Goal: Task Accomplishment & Management: Manage account settings

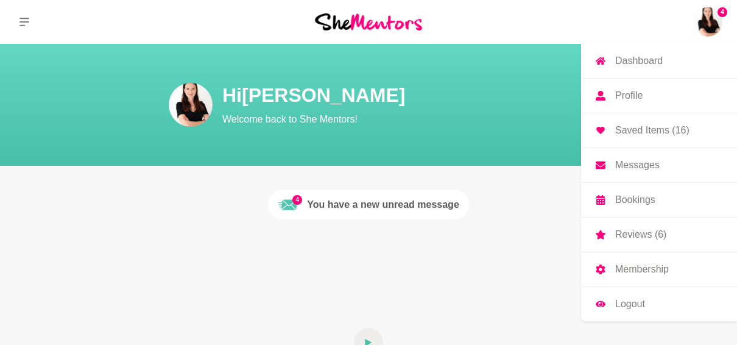
click at [619, 94] on p "Profile" at bounding box center [629, 96] width 27 height 10
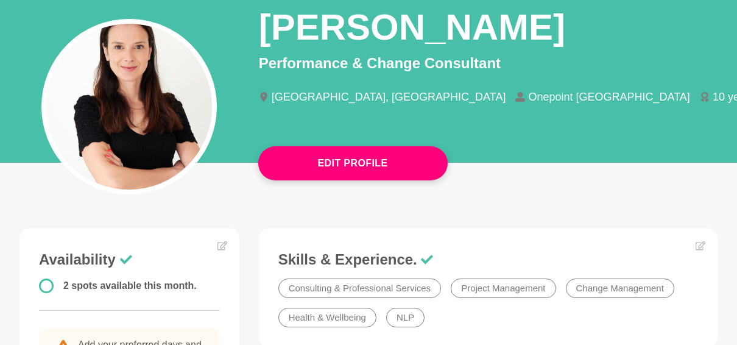
scroll to position [151, 0]
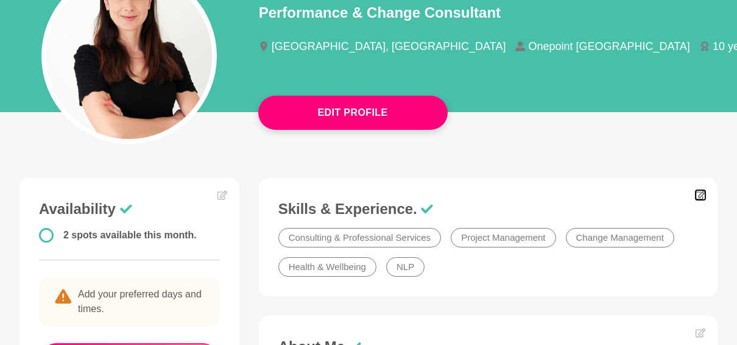
click at [700, 197] on icon at bounding box center [701, 195] width 10 height 10
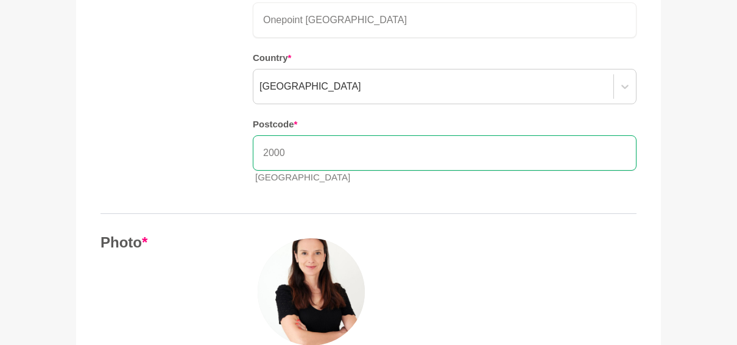
scroll to position [295, 0]
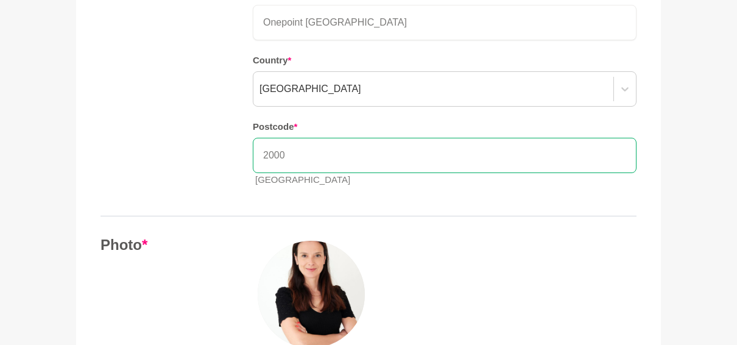
click at [584, 156] on input "2000" at bounding box center [445, 155] width 384 height 35
type input "2095"
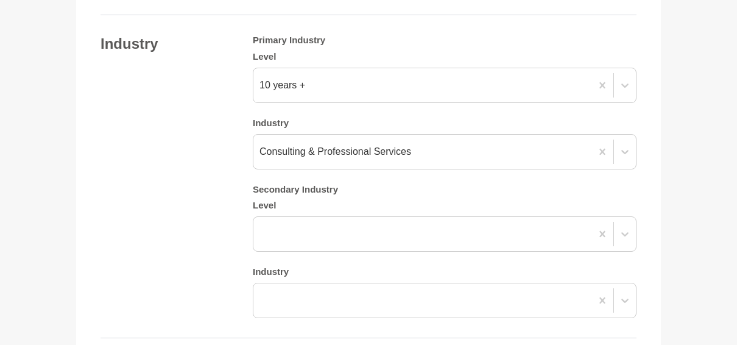
scroll to position [1132, 0]
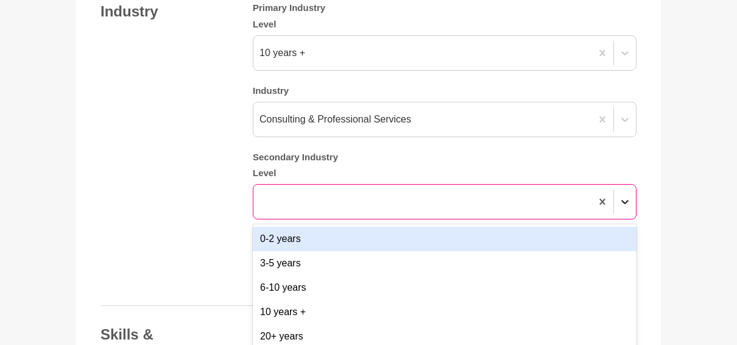
click at [625, 219] on div "option 0-2 years focused, 1 of 5. 5 results available. Use Up and Down to choos…" at bounding box center [445, 201] width 384 height 35
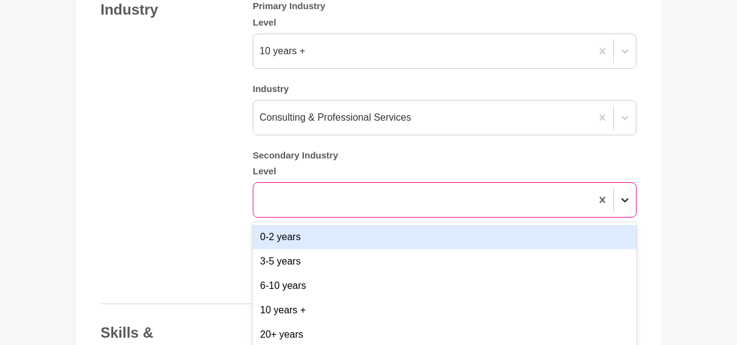
click at [625, 225] on div "0-2 years" at bounding box center [445, 237] width 384 height 24
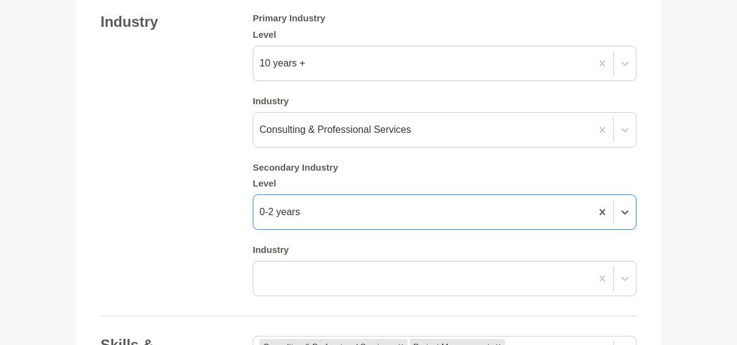
scroll to position [1155, 0]
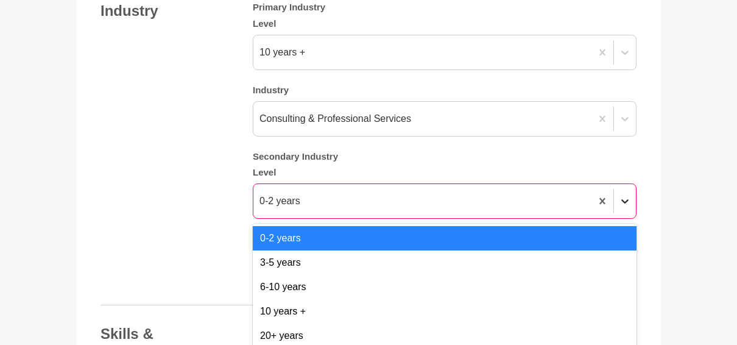
click at [623, 202] on div at bounding box center [614, 201] width 44 height 34
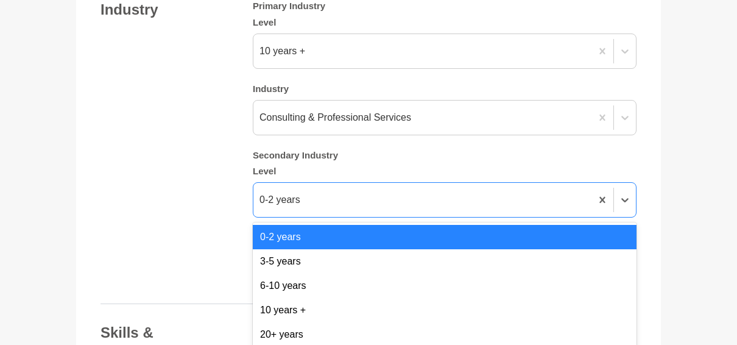
click at [543, 222] on div "0-2 years 3-5 years 6-10 years 10 years + 20+ years" at bounding box center [445, 285] width 384 height 127
click at [539, 229] on div "0-2 years" at bounding box center [445, 237] width 384 height 24
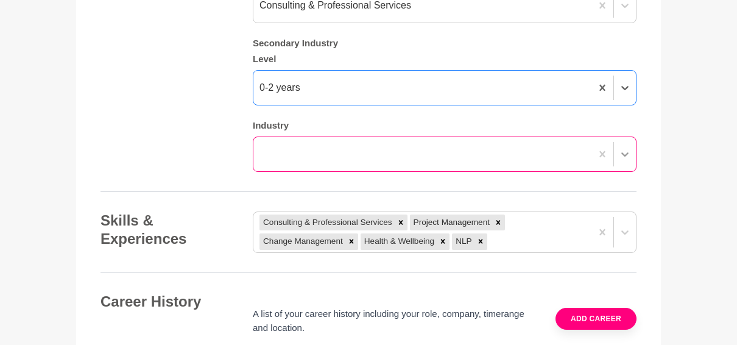
click at [619, 172] on div at bounding box center [445, 154] width 384 height 35
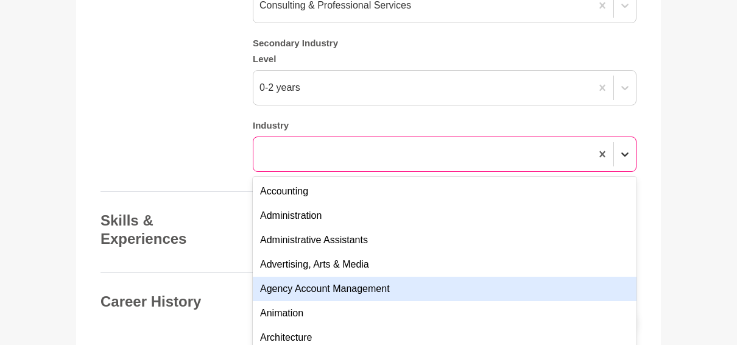
scroll to position [1286, 0]
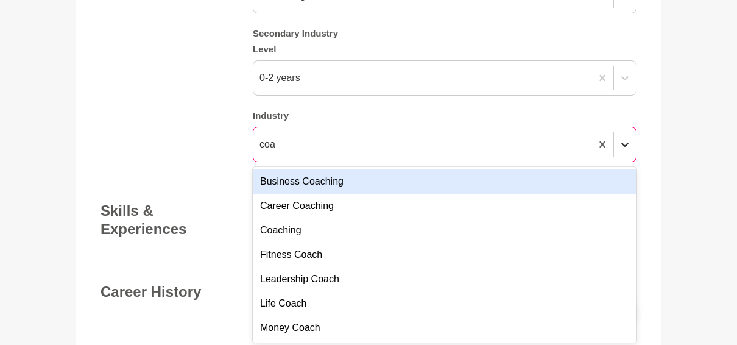
type input "coac"
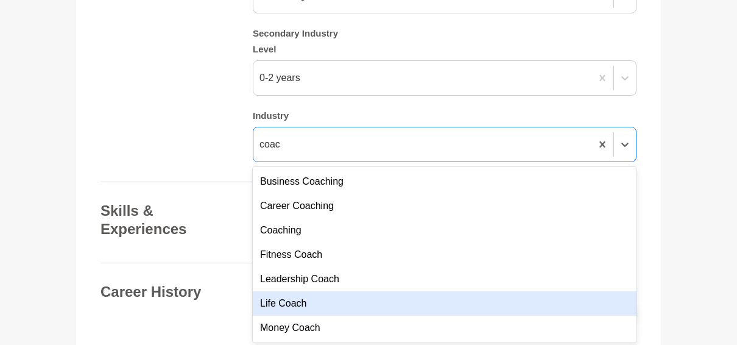
click at [437, 291] on div "Life Coach" at bounding box center [445, 303] width 384 height 24
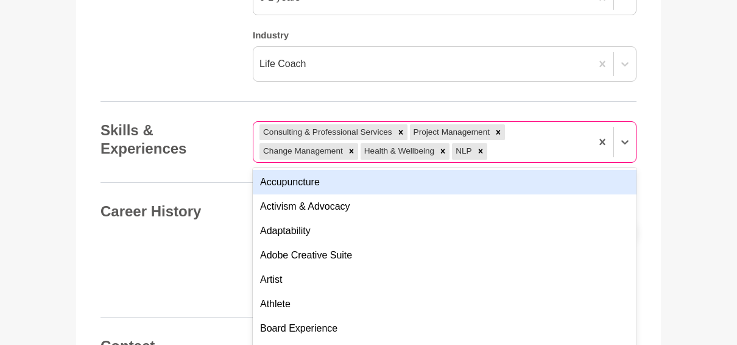
click at [510, 163] on div "option Accupuncture focused, 1 of 201. 196 results available. Use Up and Down t…" at bounding box center [445, 141] width 384 height 41
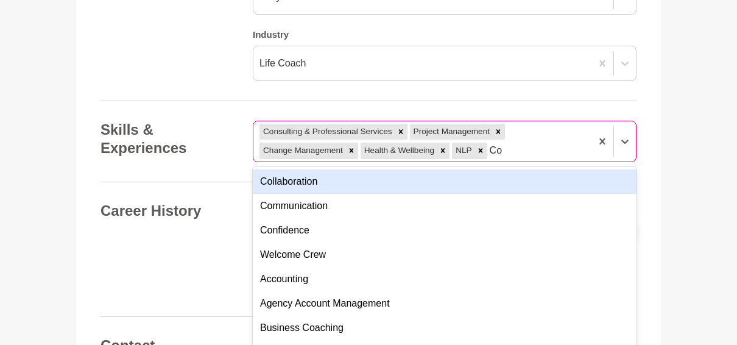
type input "Coa"
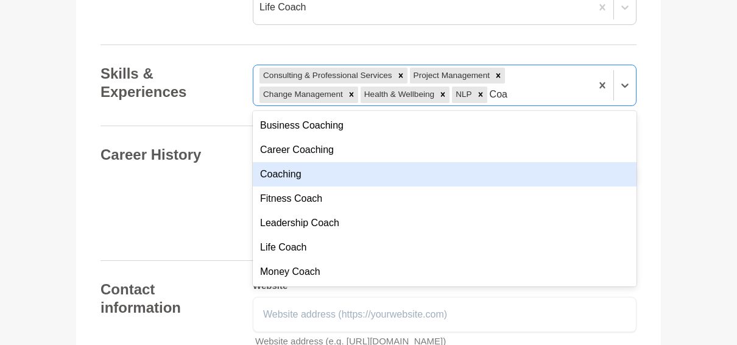
scroll to position [1438, 0]
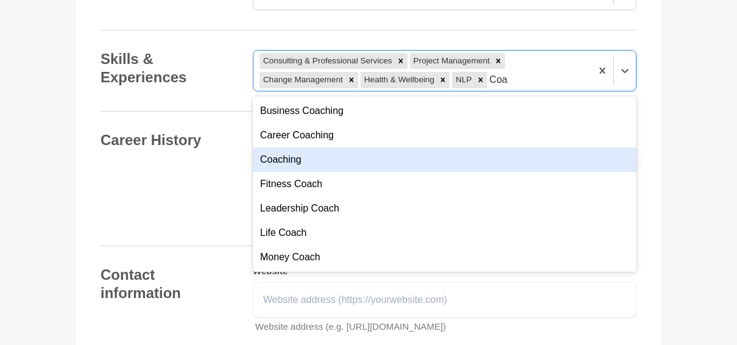
click at [474, 147] on div "Coaching" at bounding box center [445, 159] width 384 height 24
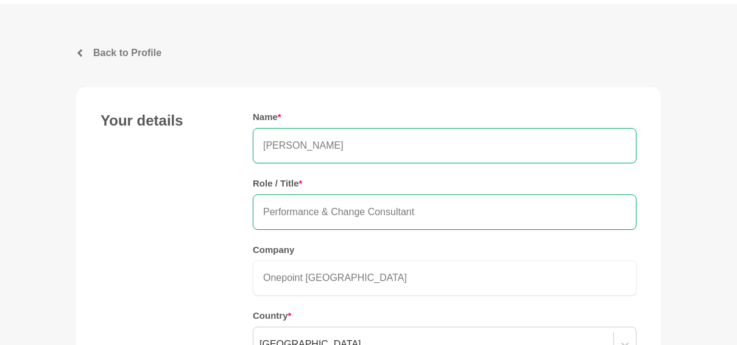
scroll to position [37, 0]
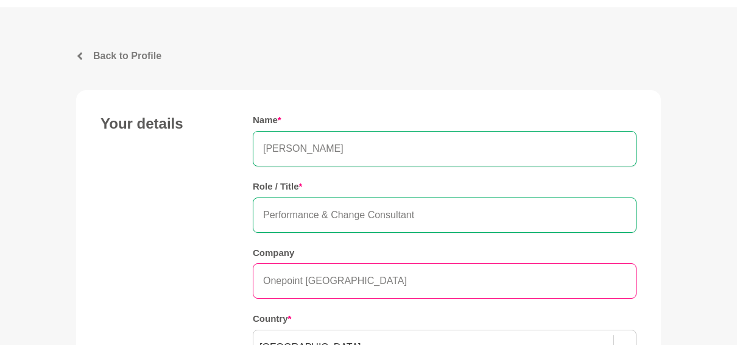
click at [538, 276] on input "Onepoint [GEOGRAPHIC_DATA]" at bounding box center [445, 280] width 384 height 35
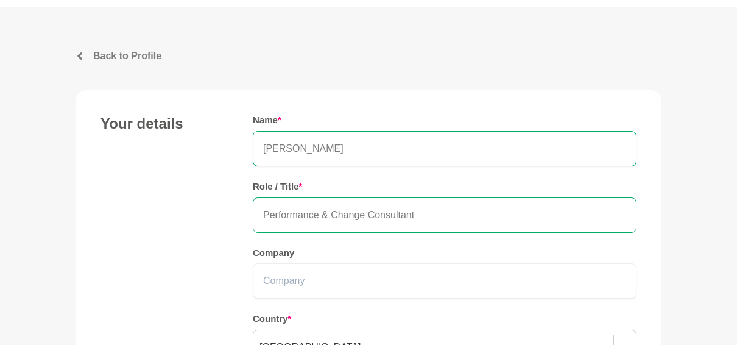
click at [359, 210] on input "Performance & Change Consultant" at bounding box center [445, 214] width 384 height 35
drag, startPoint x: 367, startPoint y: 212, endPoint x: 226, endPoint y: 219, distance: 140.9
click at [226, 219] on div "Your details Name * [PERSON_NAME] Role / Title * Performance & Change Consultan…" at bounding box center [369, 285] width 536 height 340
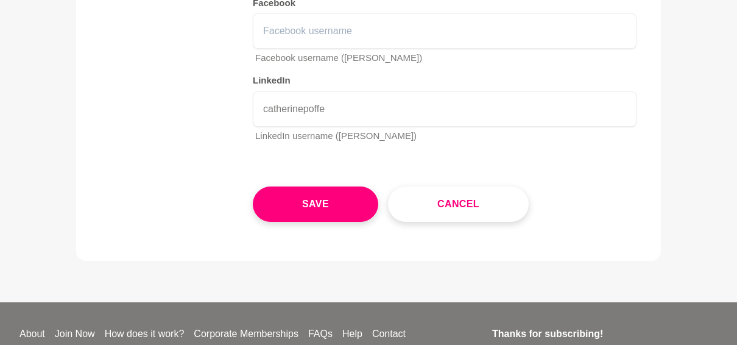
scroll to position [1864, 0]
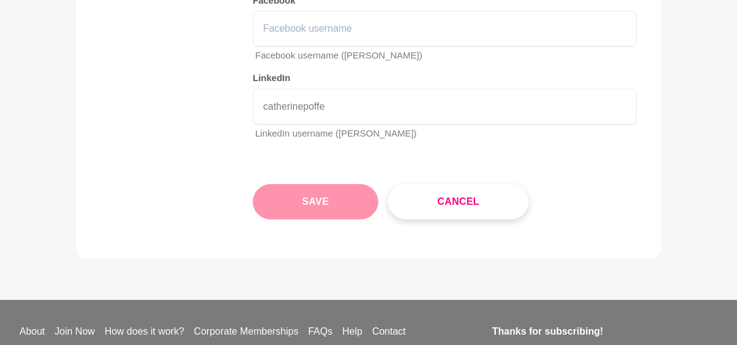
type input "Managment Consultant/Project Manager/ Life Coach"
click at [335, 187] on button "Save" at bounding box center [316, 201] width 126 height 35
